Goal: Transaction & Acquisition: Purchase product/service

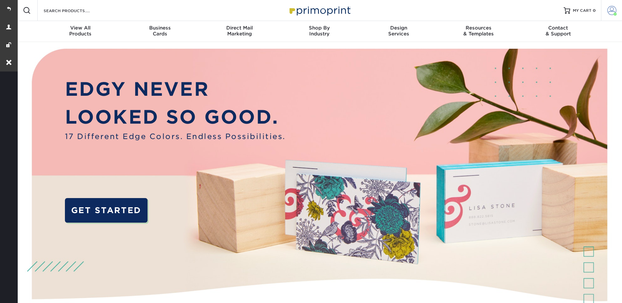
click at [612, 3] on link "Account" at bounding box center [611, 10] width 21 height 21
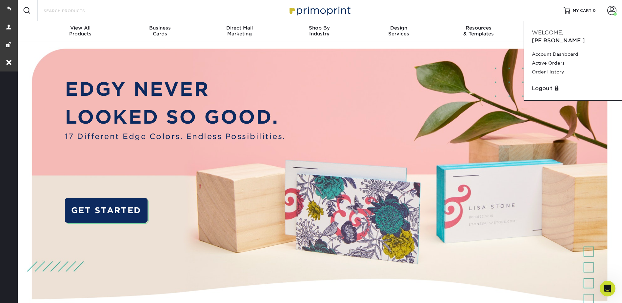
click at [69, 10] on input "Search Products" at bounding box center [75, 11] width 64 height 8
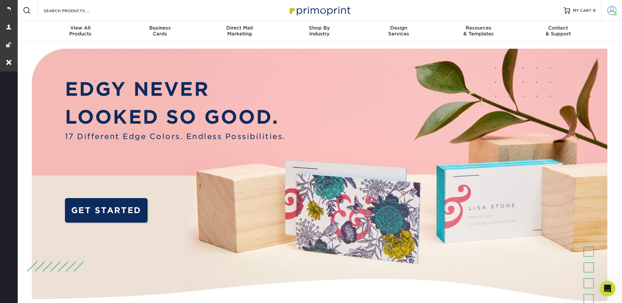
click at [617, 8] on link "Account" at bounding box center [611, 10] width 21 height 21
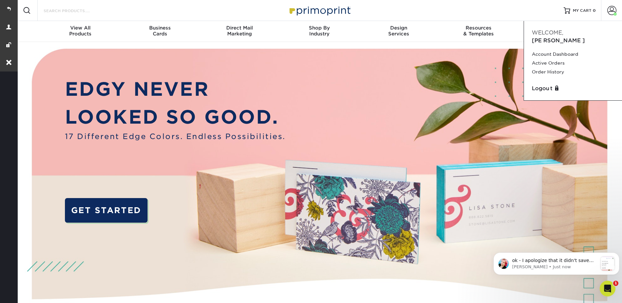
click at [68, 11] on input "Search Products" at bounding box center [75, 11] width 64 height 8
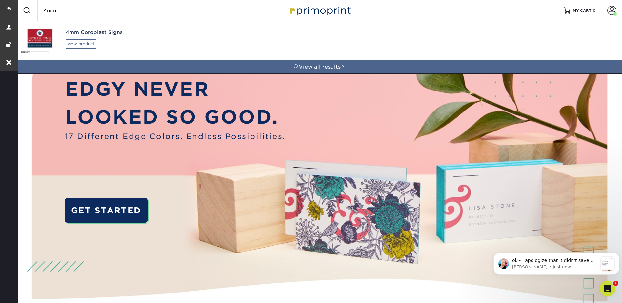
type input "4mm"
click at [83, 44] on div "view product" at bounding box center [81, 44] width 31 height 10
